Goal: Task Accomplishment & Management: Complete application form

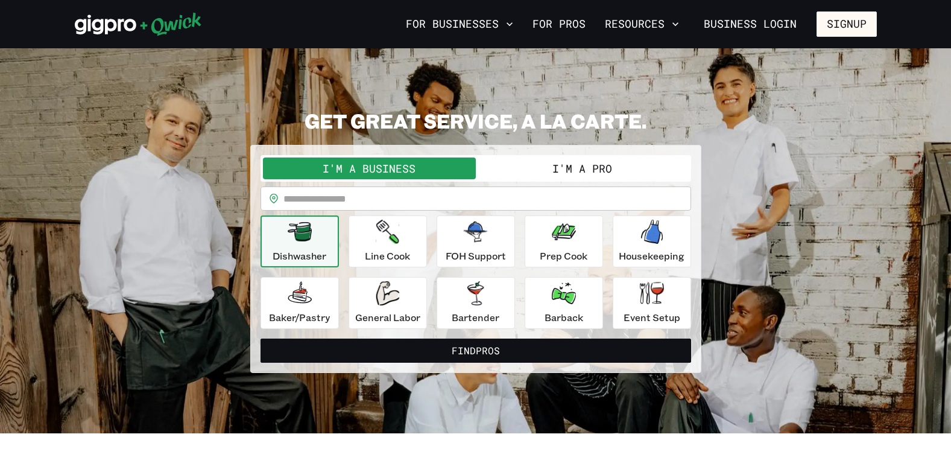
click at [579, 163] on button "I'm a Pro" at bounding box center [582, 168] width 213 height 22
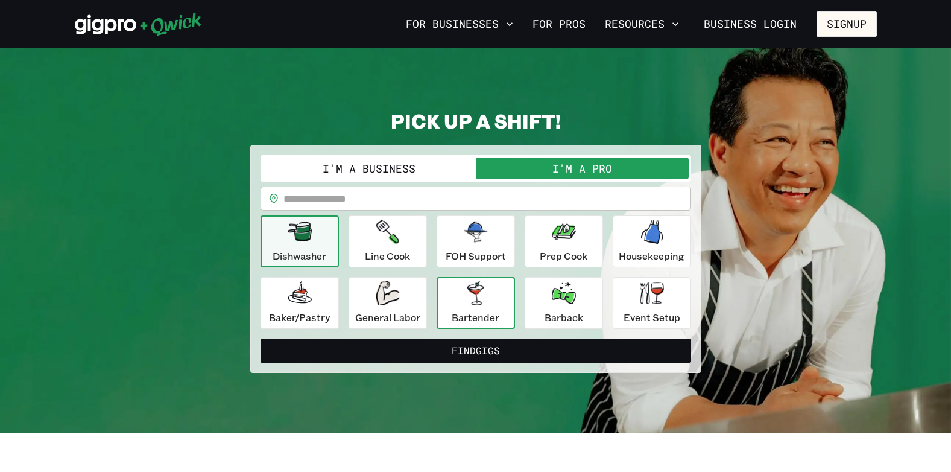
click at [470, 291] on icon "button" at bounding box center [475, 293] width 16 height 24
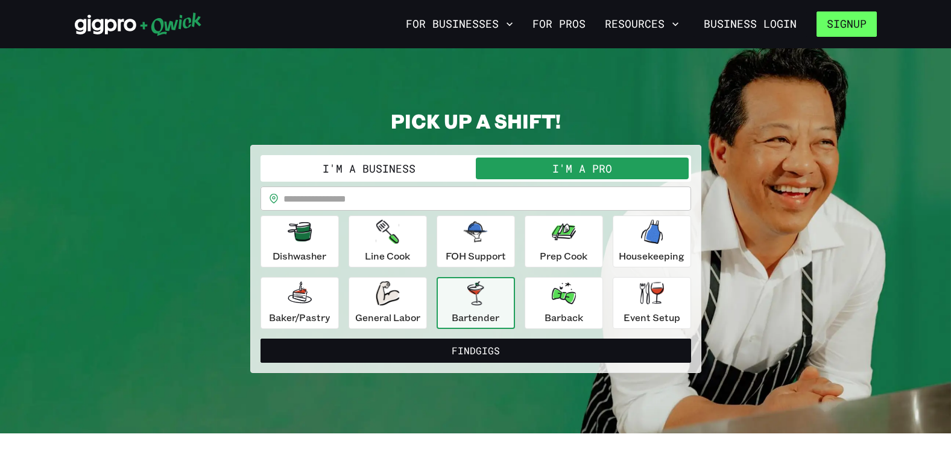
click at [843, 21] on button "Signup" at bounding box center [847, 23] width 60 height 25
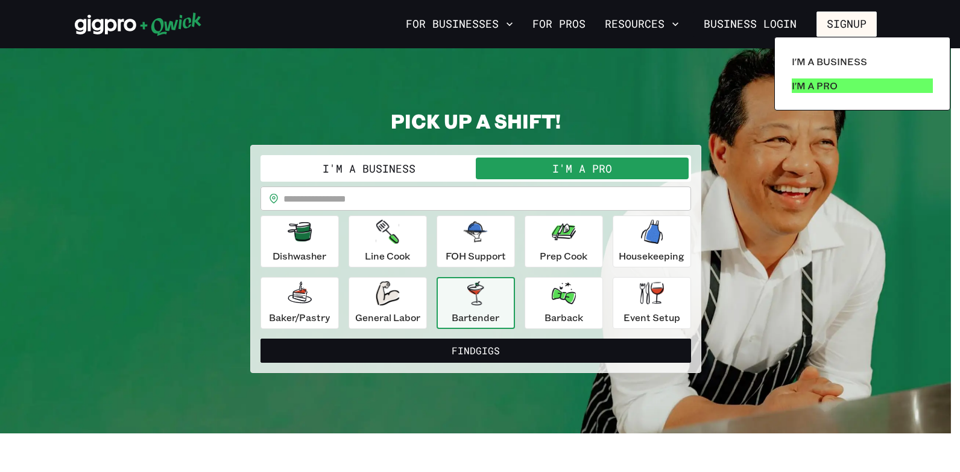
click at [818, 84] on p "I'm a Pro" at bounding box center [815, 85] width 46 height 14
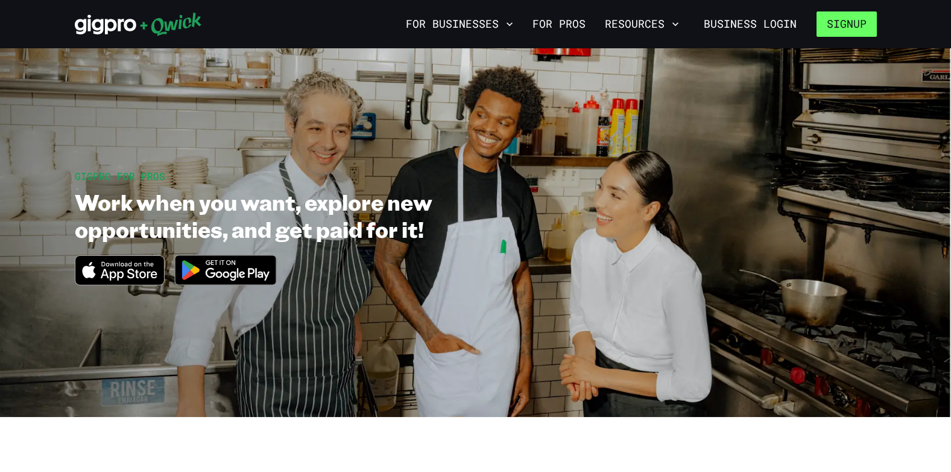
click at [845, 17] on button "Signup" at bounding box center [847, 23] width 60 height 25
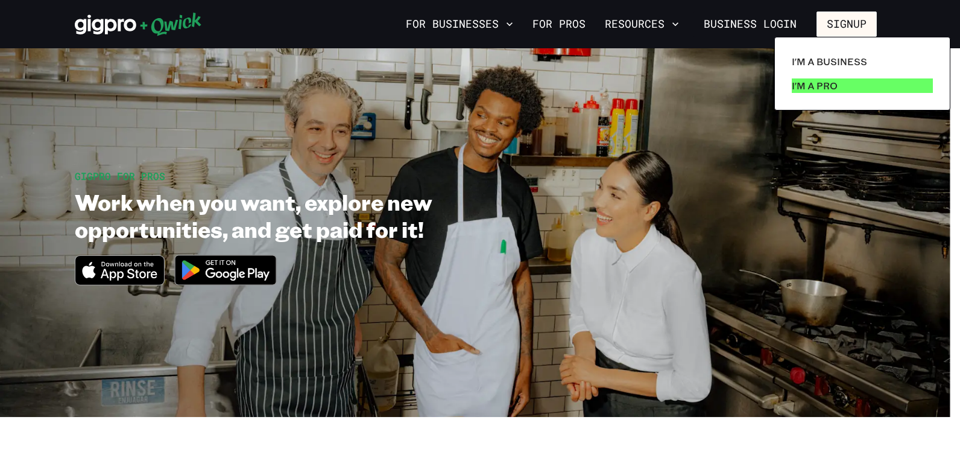
click at [826, 83] on p "I'm a Pro" at bounding box center [815, 85] width 46 height 14
click at [562, 24] on div at bounding box center [480, 236] width 960 height 472
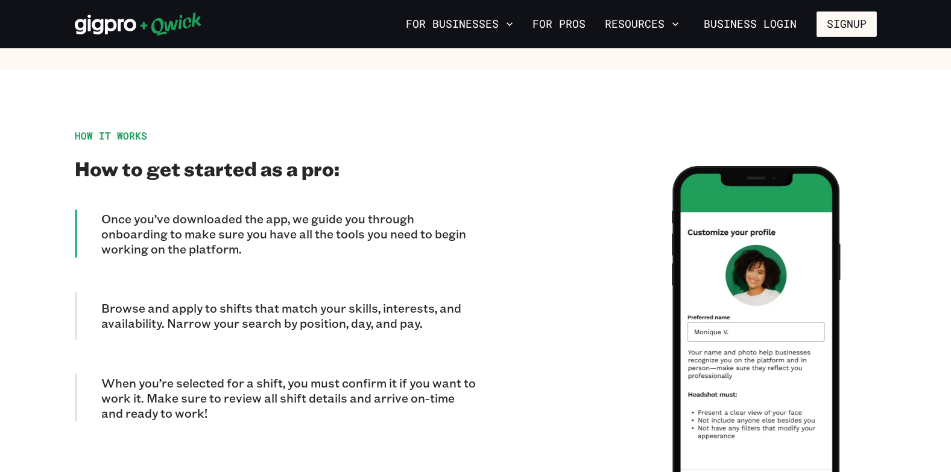
scroll to position [1025, 0]
